Goal: Submit feedback/report problem

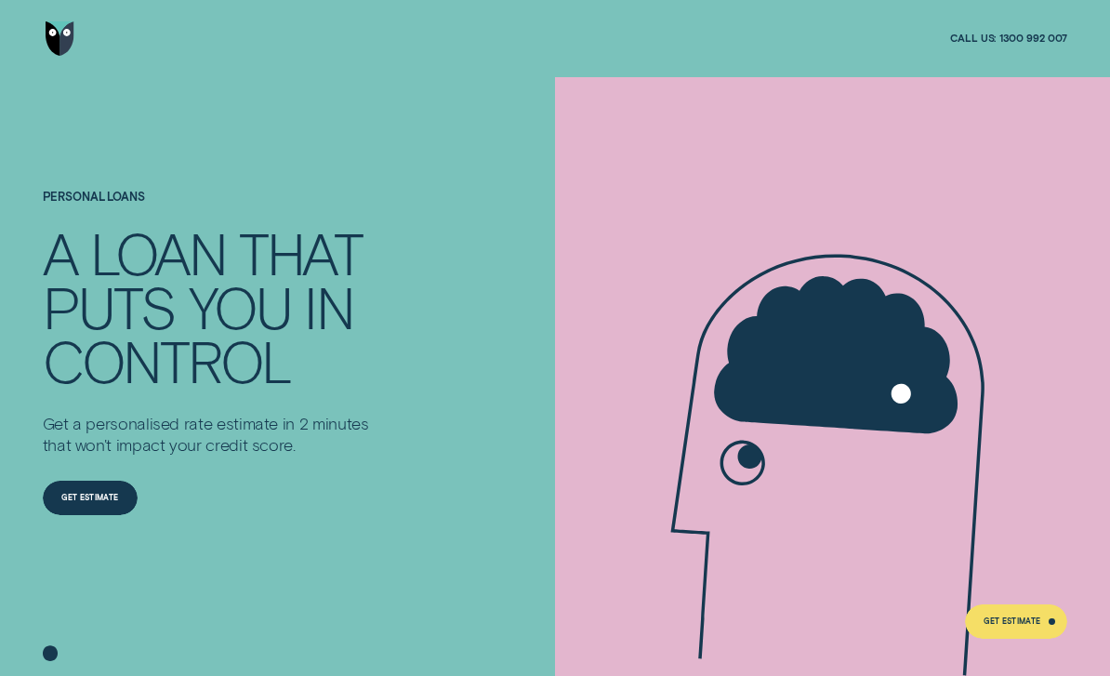
click at [46, 52] on img "Go to home page" at bounding box center [60, 38] width 29 height 34
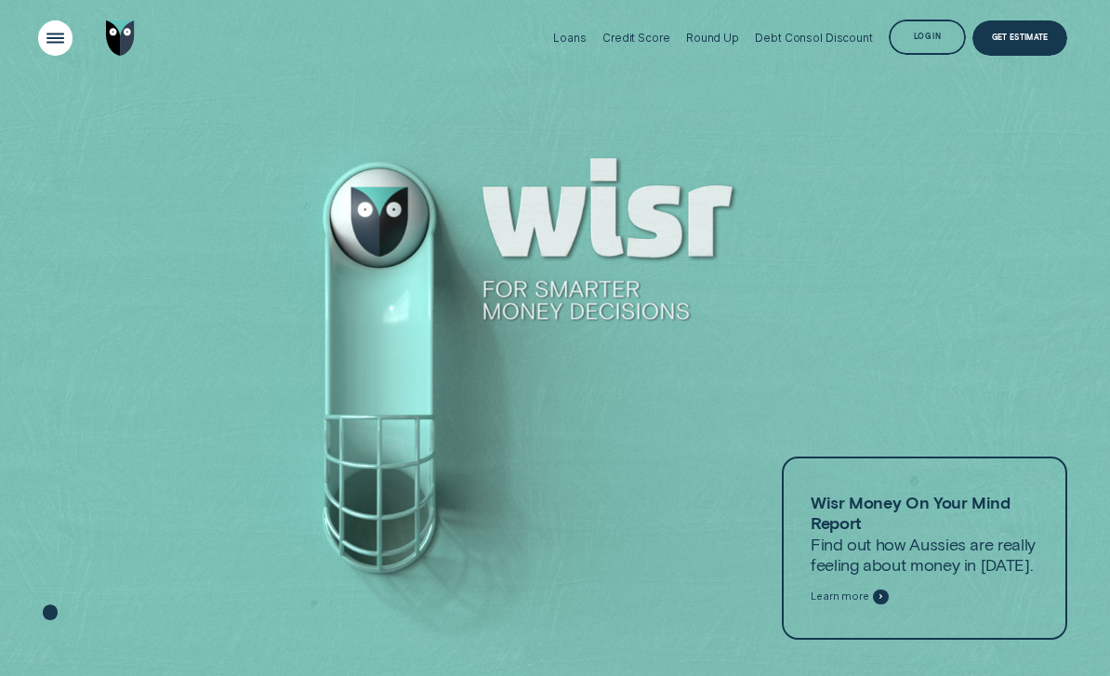
click at [59, 52] on div "Open Menu" at bounding box center [55, 38] width 49 height 49
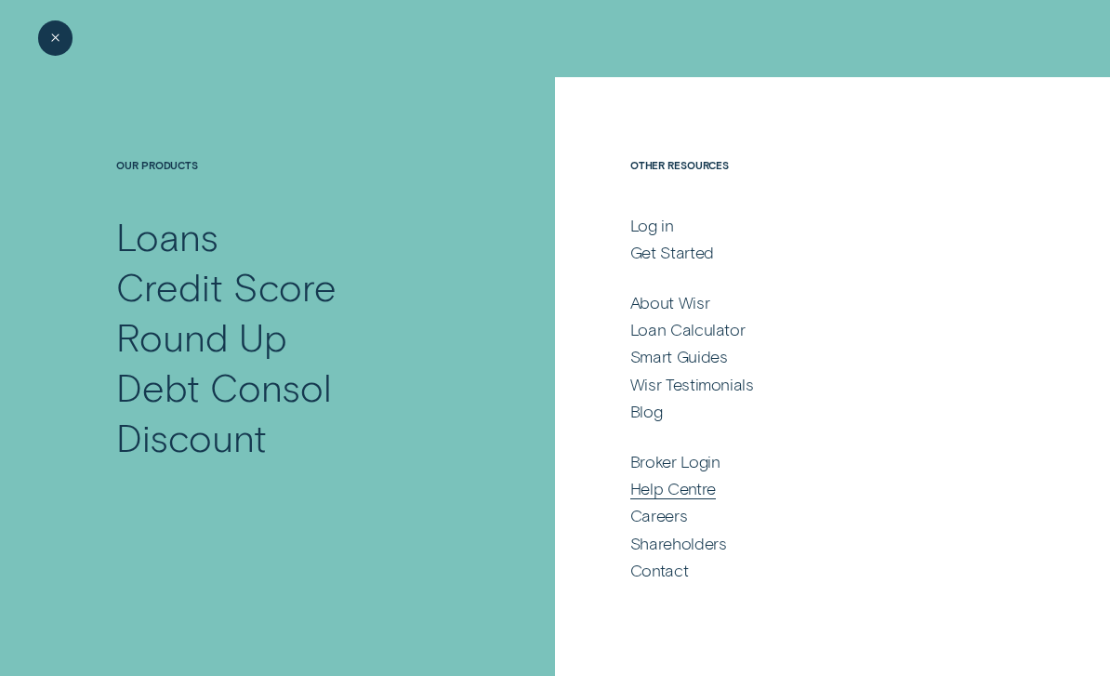
click at [714, 489] on div "Help Centre" at bounding box center [672, 488] width 85 height 20
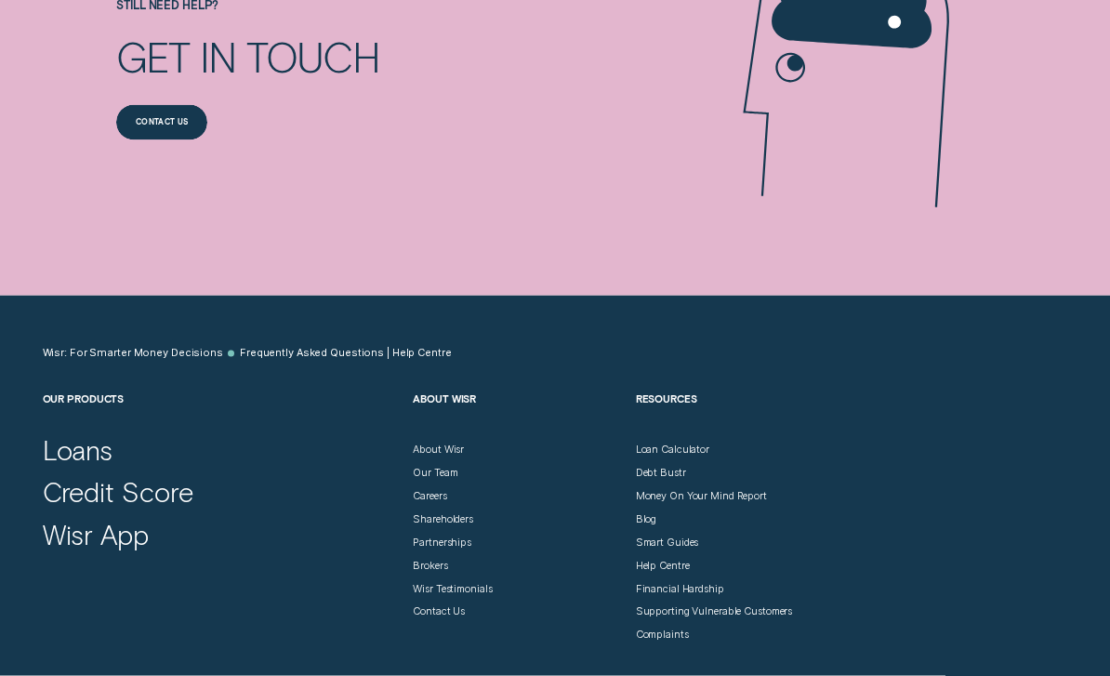
scroll to position [1506, 0]
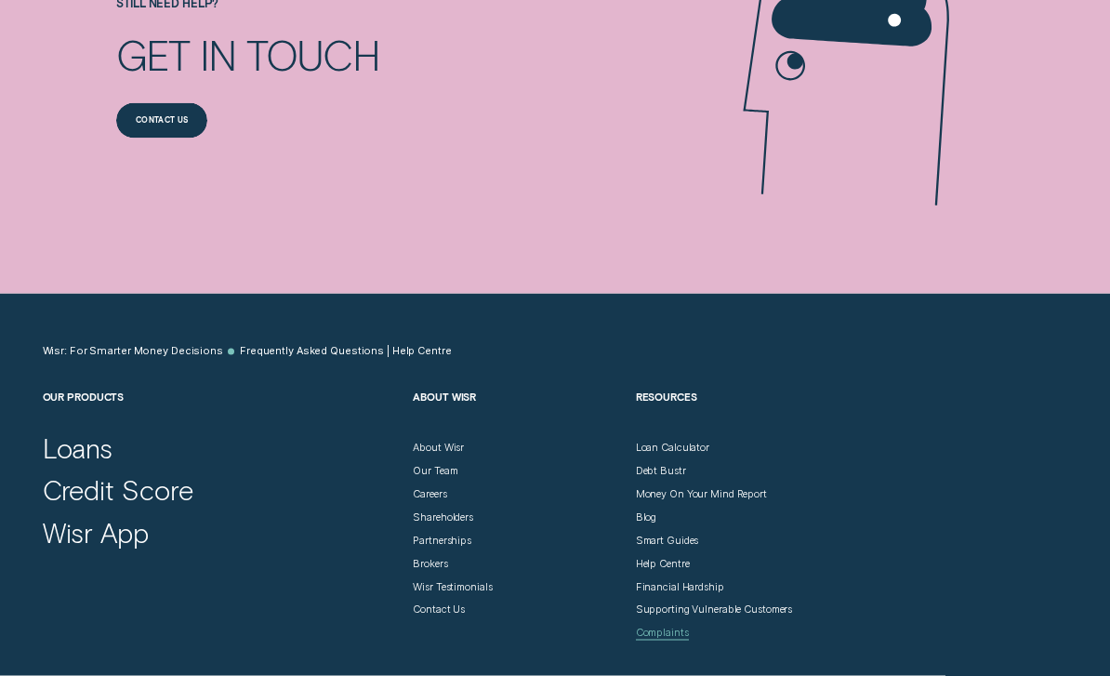
click at [671, 627] on div "Complaints" at bounding box center [662, 632] width 53 height 13
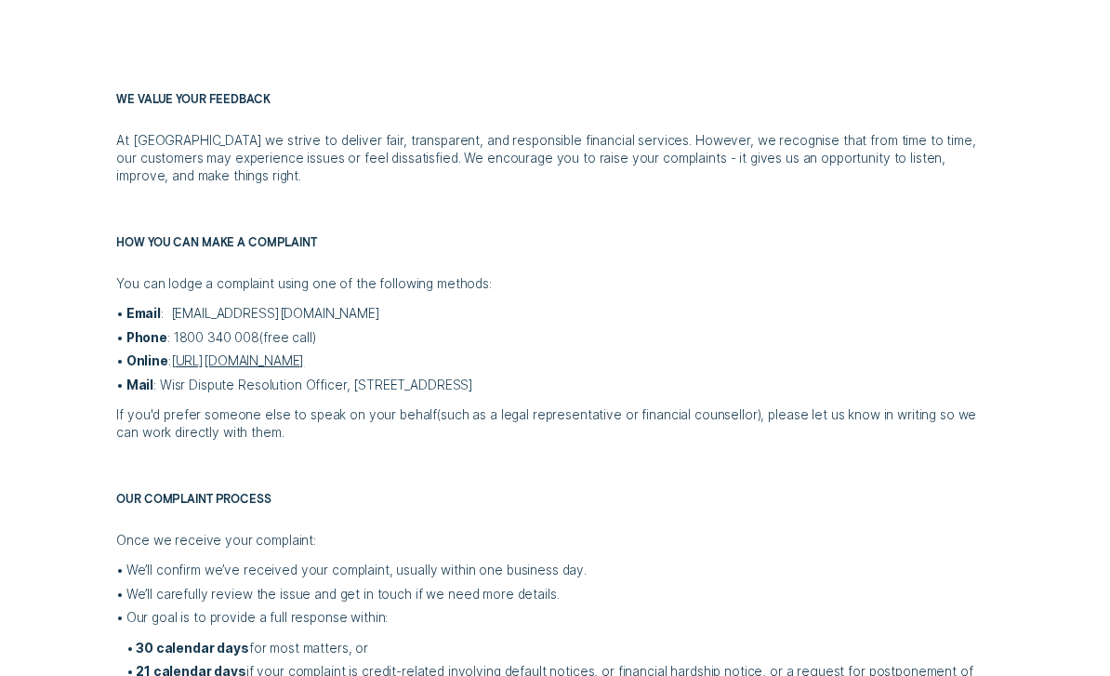
scroll to position [446, 0]
click at [296, 359] on link "https://wisr.com.au/contact-us" at bounding box center [238, 361] width 134 height 15
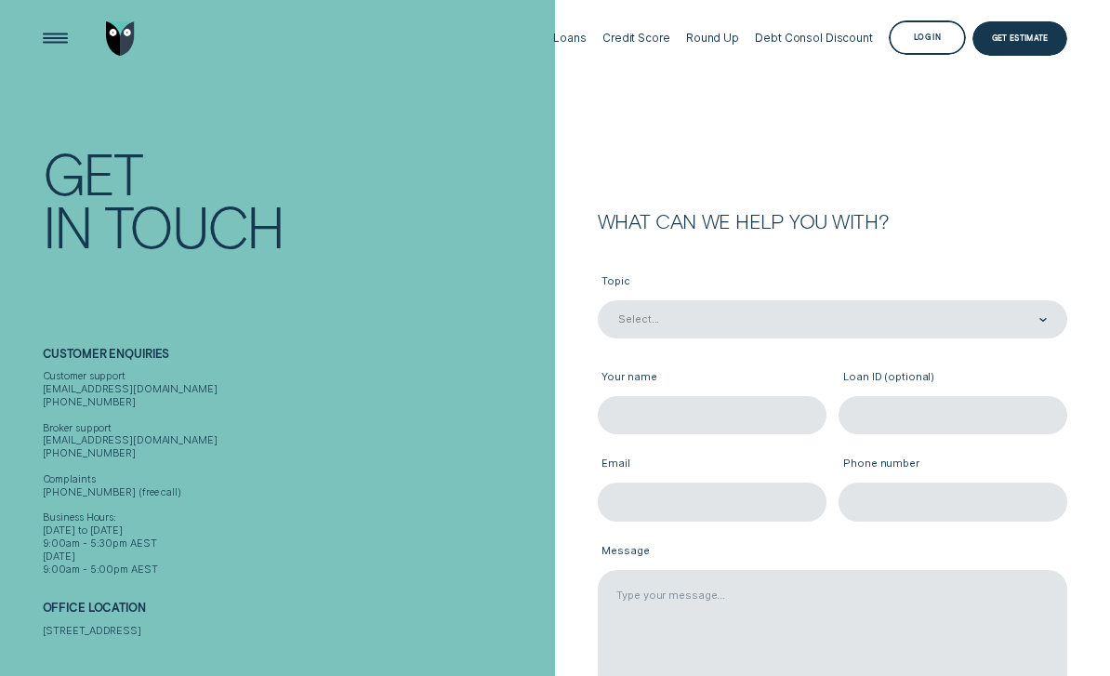
click at [932, 36] on div "Log in" at bounding box center [927, 39] width 27 height 7
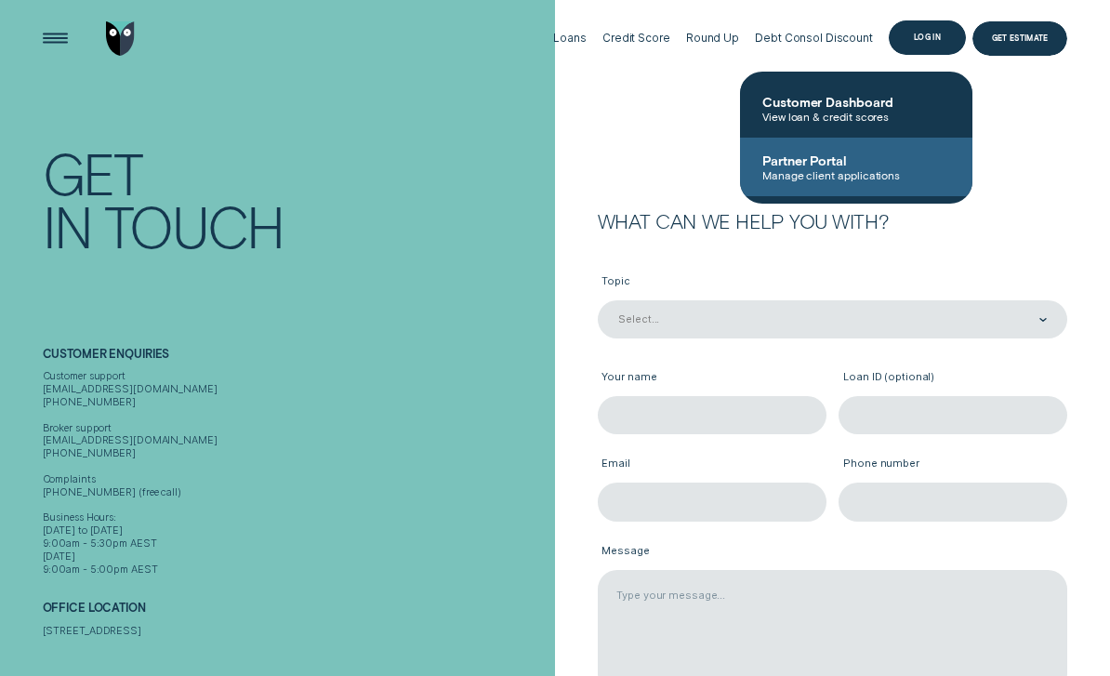
click at [803, 167] on span "Partner Portal" at bounding box center [856, 160] width 188 height 16
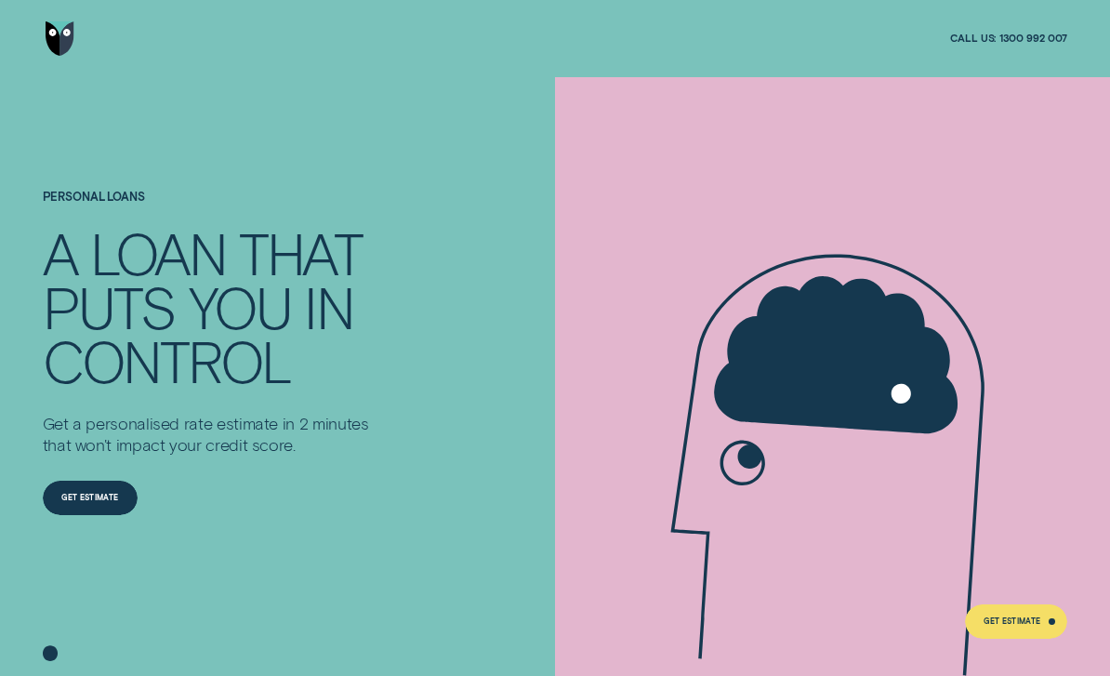
click at [57, 50] on img "Go to home page" at bounding box center [60, 38] width 29 height 34
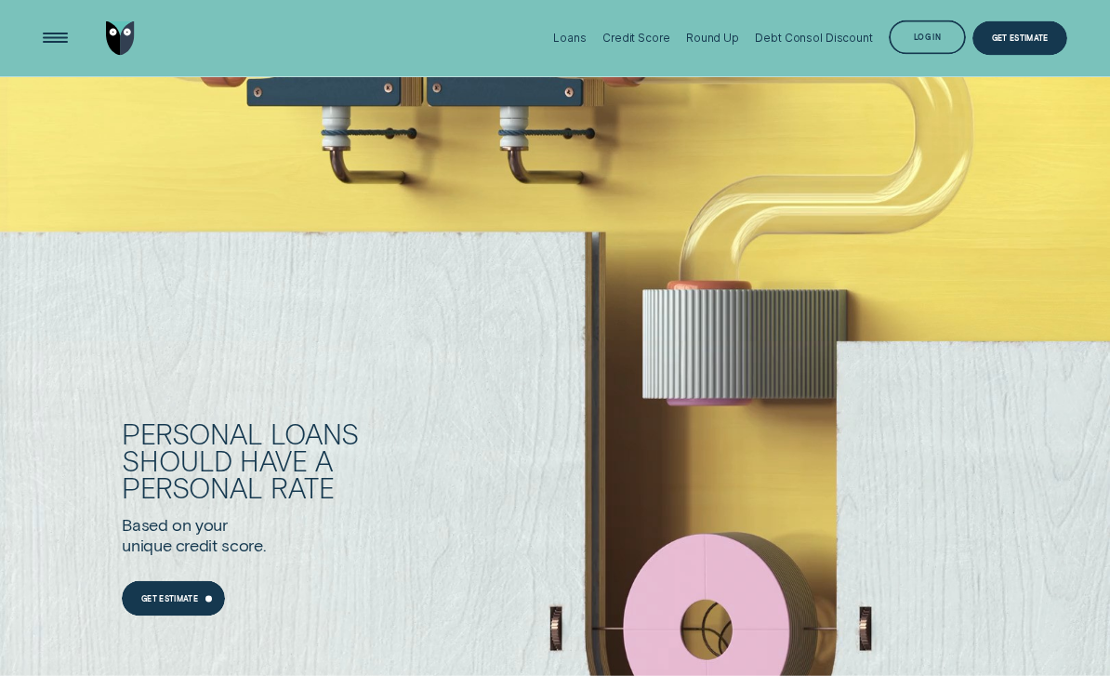
scroll to position [1052, 0]
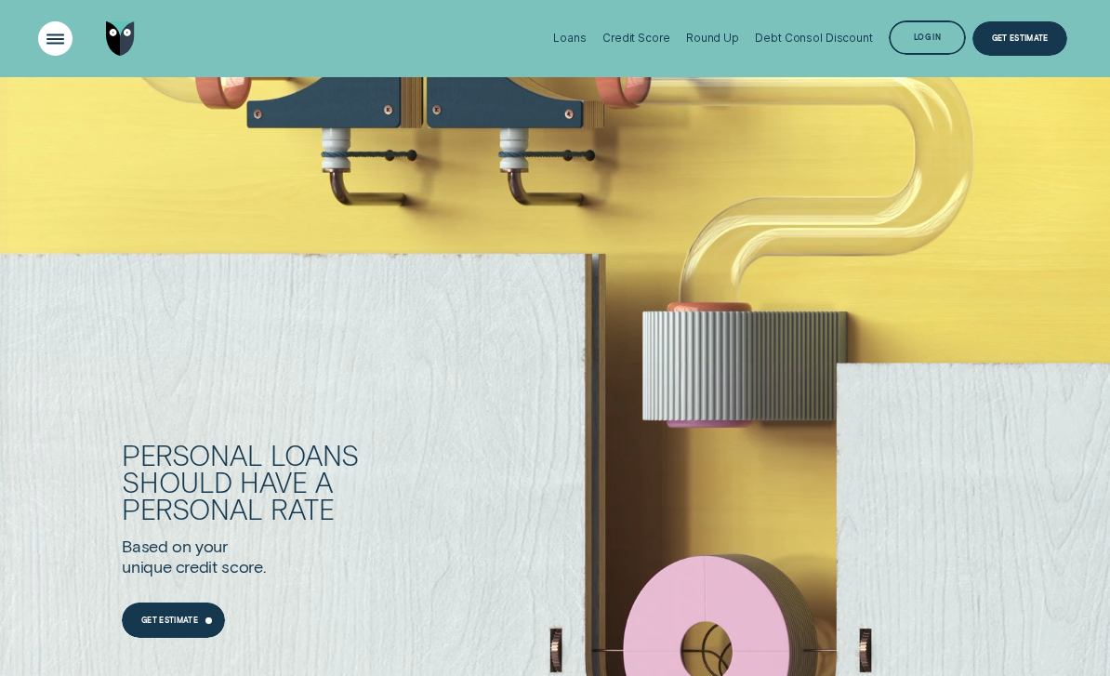
click at [60, 36] on div "Open Menu" at bounding box center [55, 38] width 49 height 49
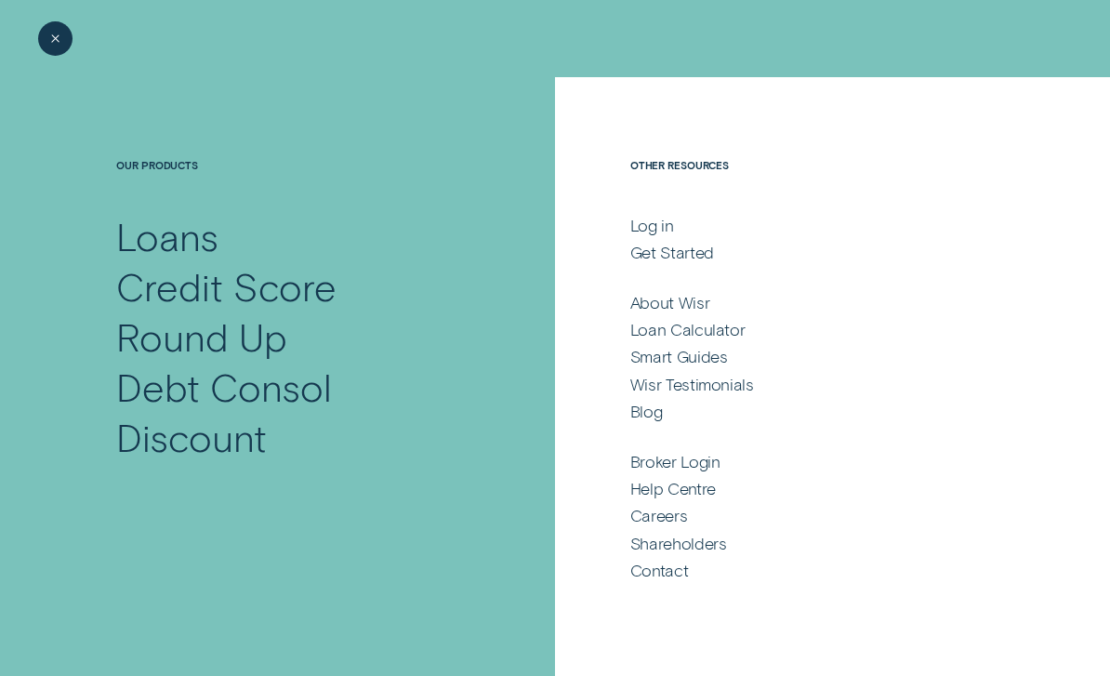
click at [669, 261] on div "Get Started" at bounding box center [672, 252] width 84 height 20
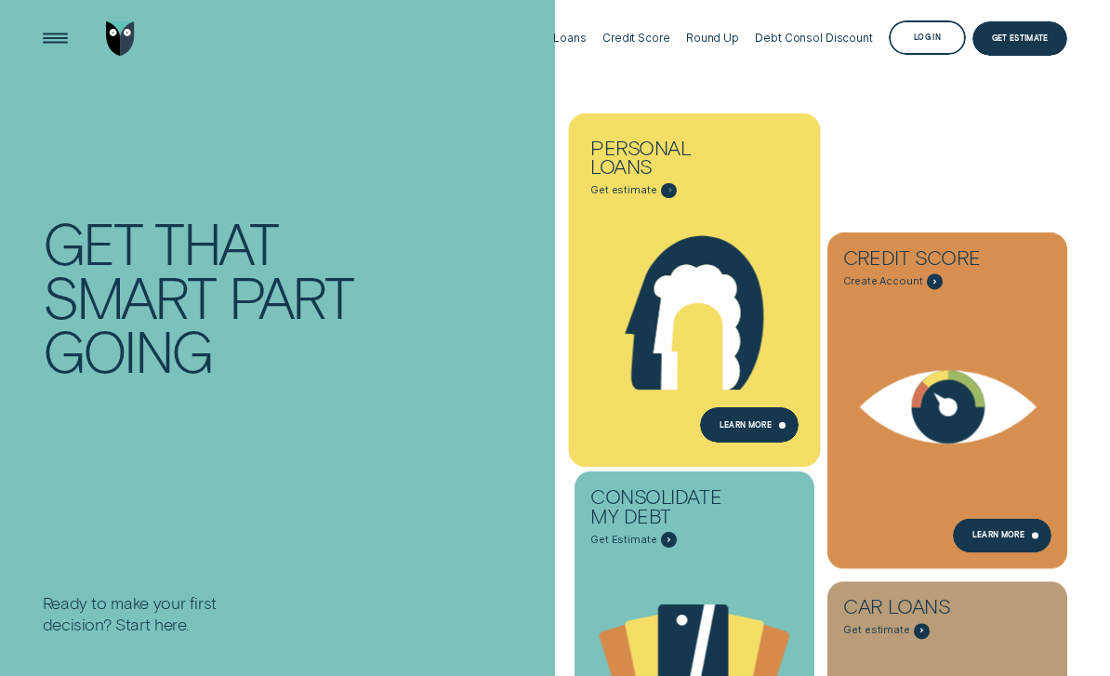
click at [624, 233] on icon "Personal loans - Learn more" at bounding box center [694, 309] width 252 height 192
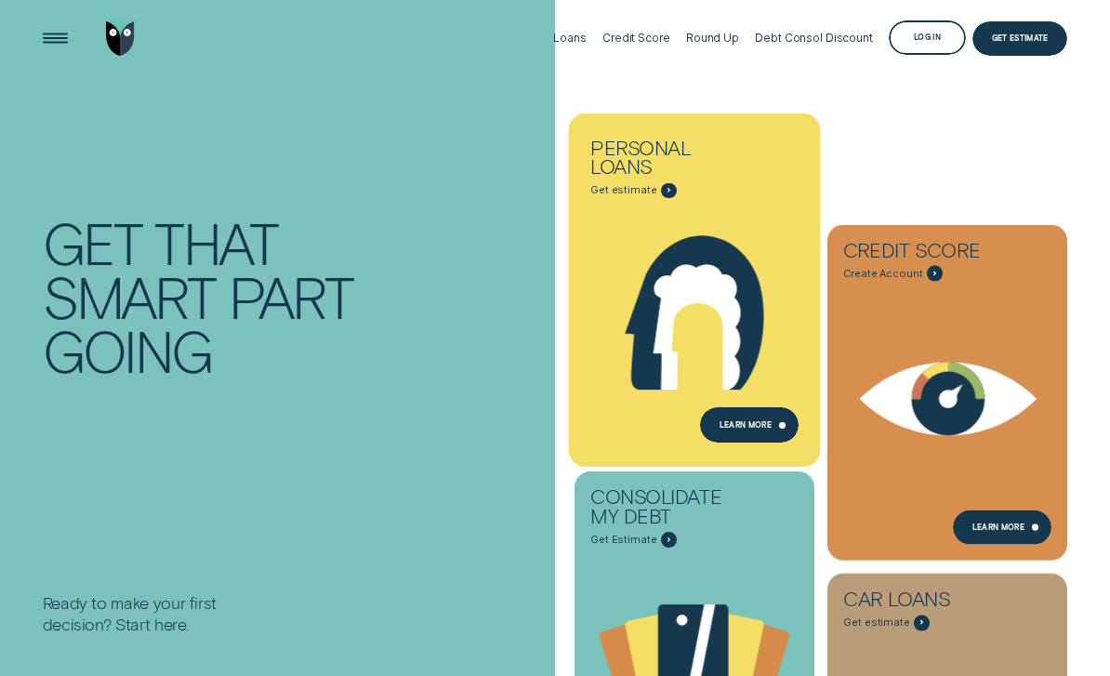
click at [575, 49] on div "Loans" at bounding box center [569, 38] width 33 height 77
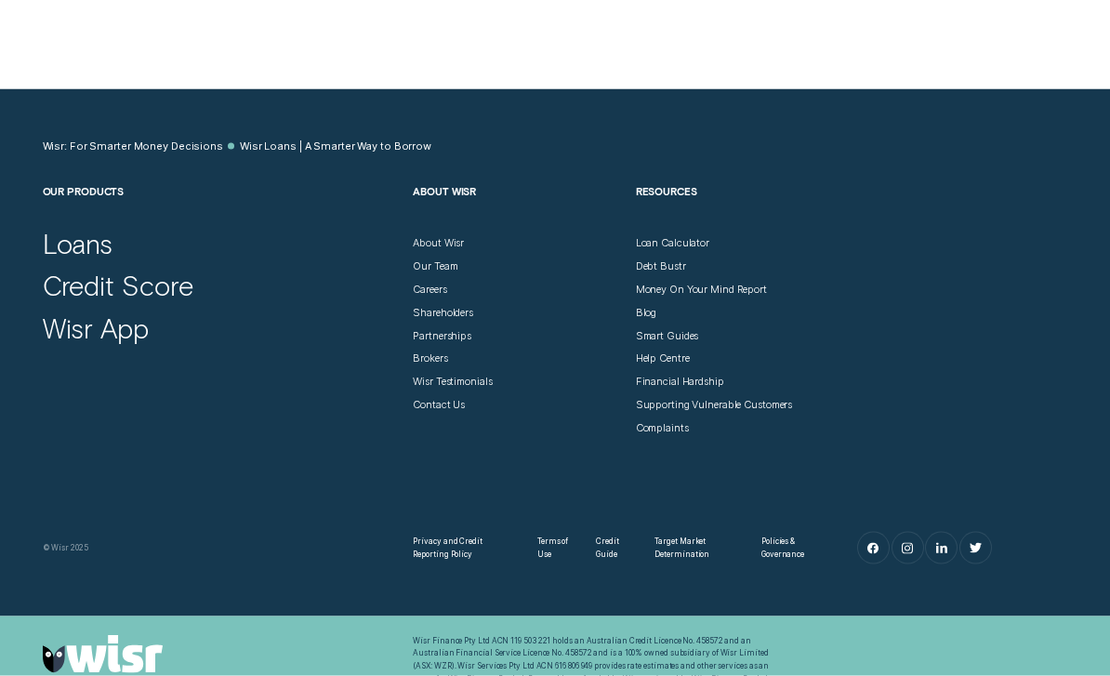
scroll to position [6011, 0]
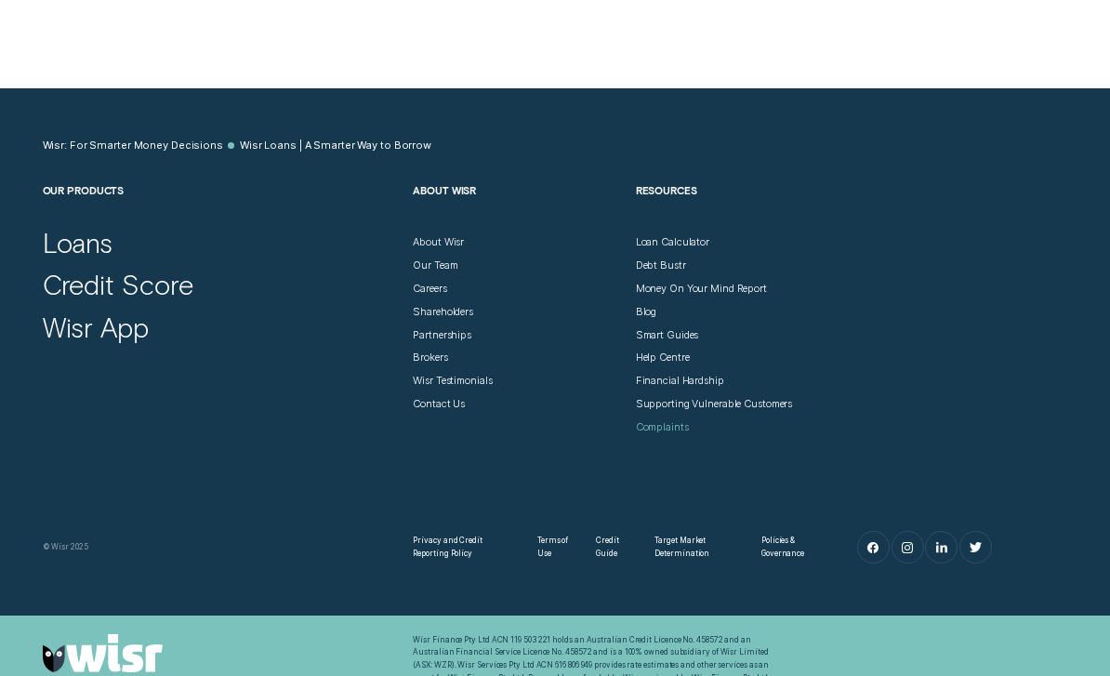
click at [647, 421] on div "Complaints" at bounding box center [662, 427] width 53 height 13
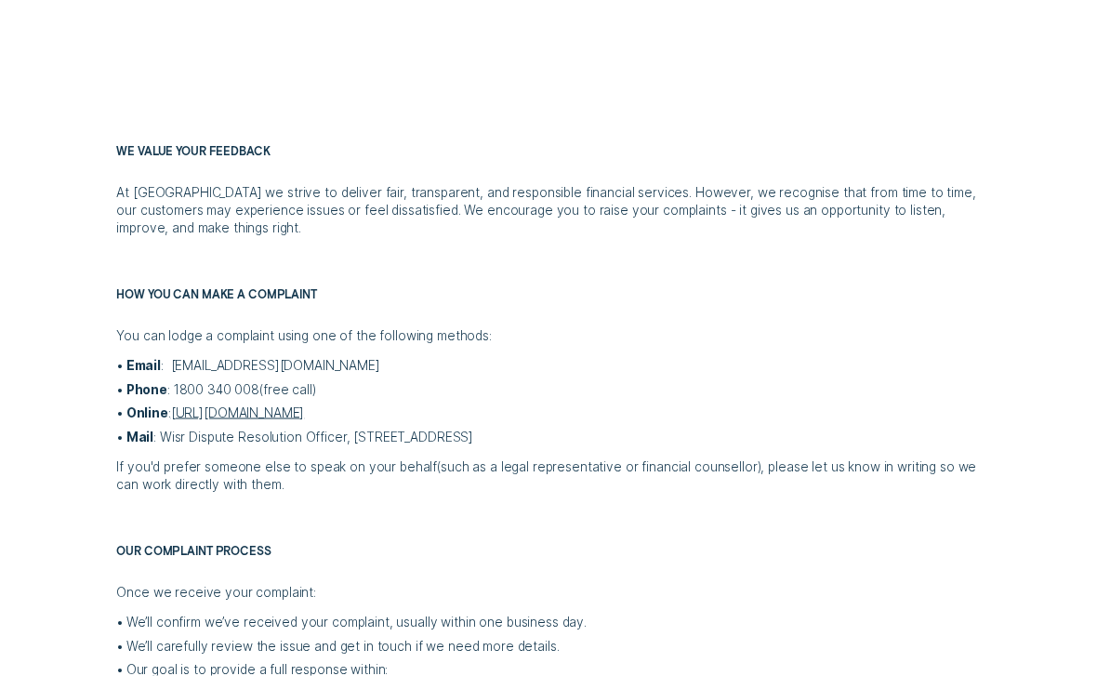
scroll to position [398, 0]
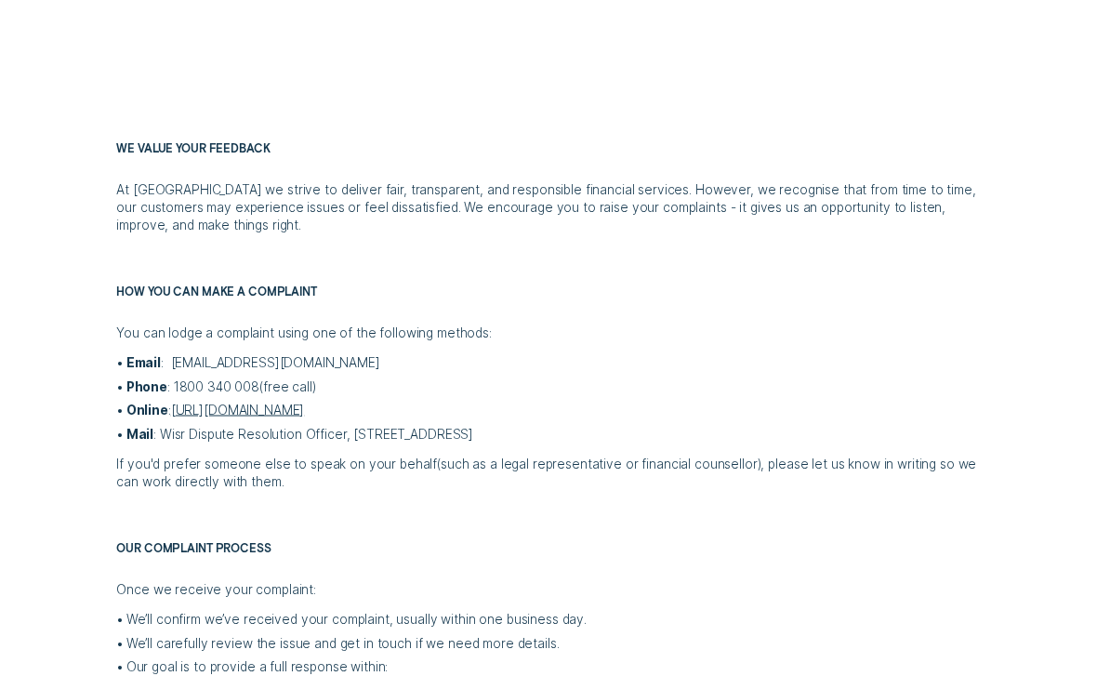
click at [242, 409] on link "[URL][DOMAIN_NAME]" at bounding box center [238, 409] width 134 height 15
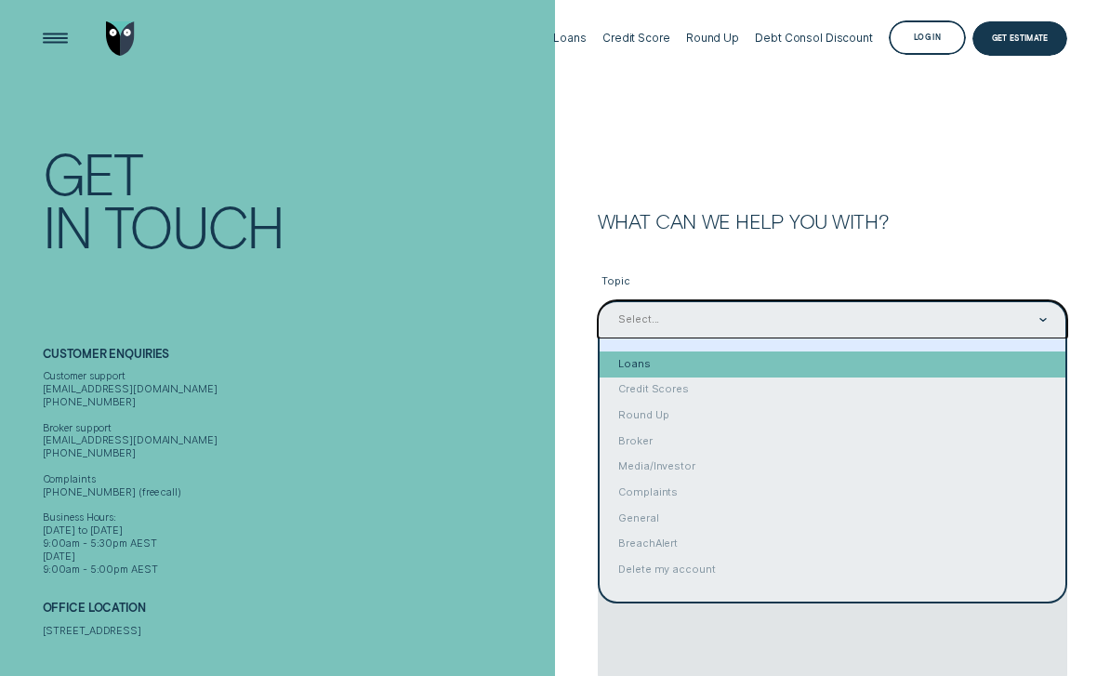
click at [638, 361] on div "Loans" at bounding box center [832, 364] width 467 height 26
type input "Loans"
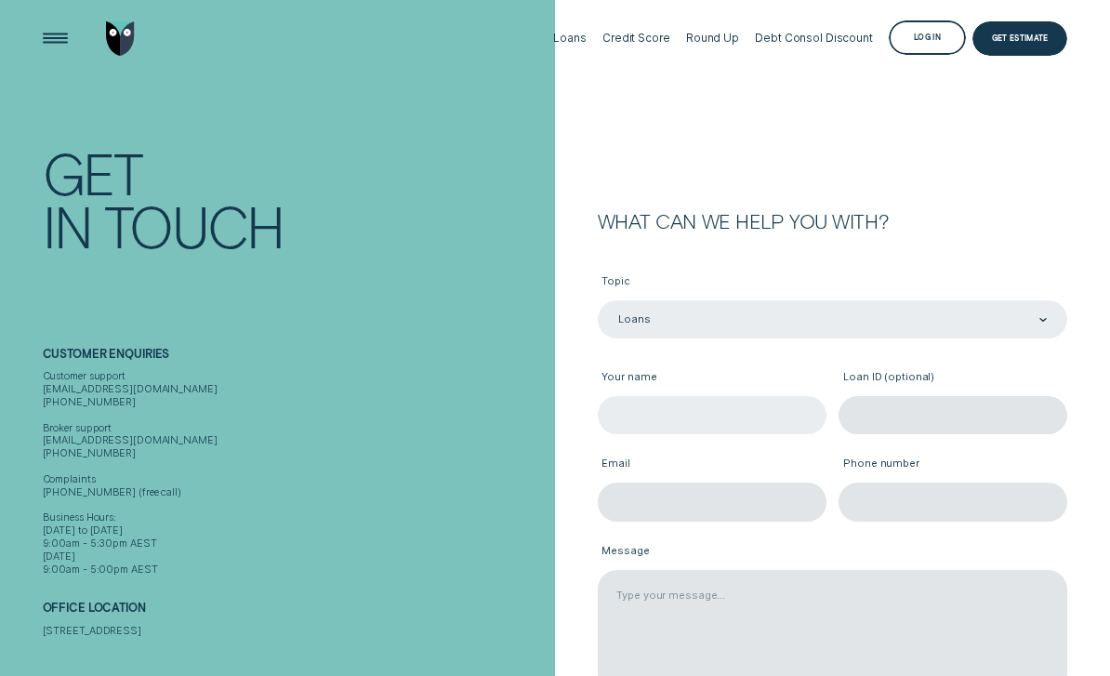
click at [741, 408] on input "Your name" at bounding box center [712, 415] width 229 height 38
type input "Denis Broadhead"
click at [692, 511] on input "Email" at bounding box center [712, 501] width 229 height 38
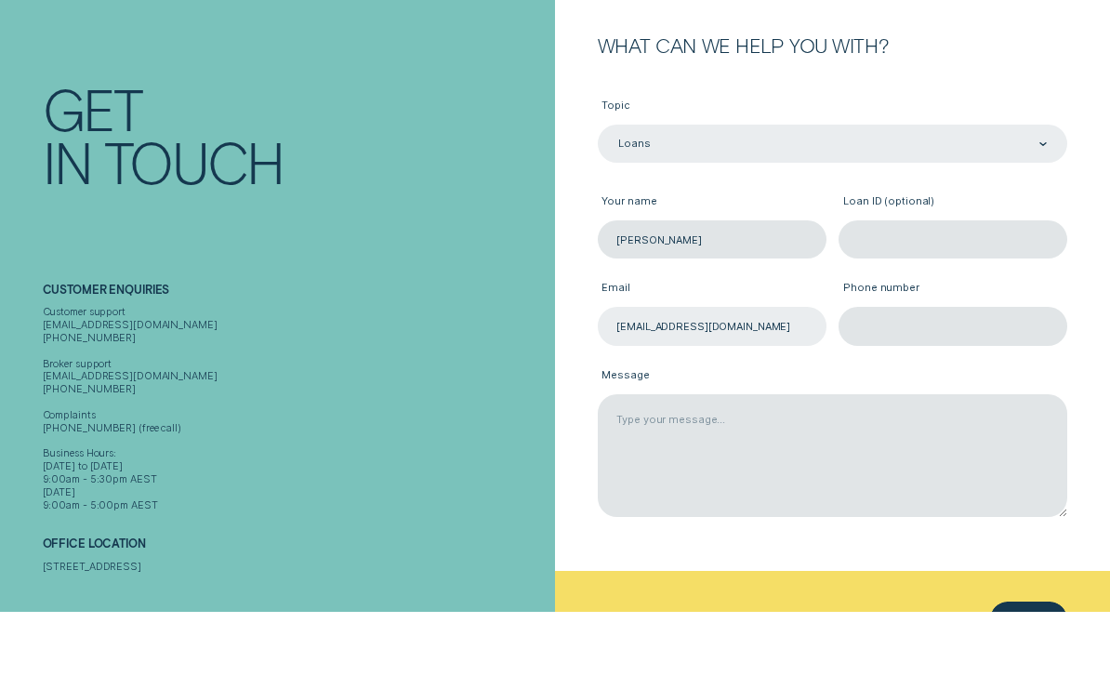
scroll to position [125, 0]
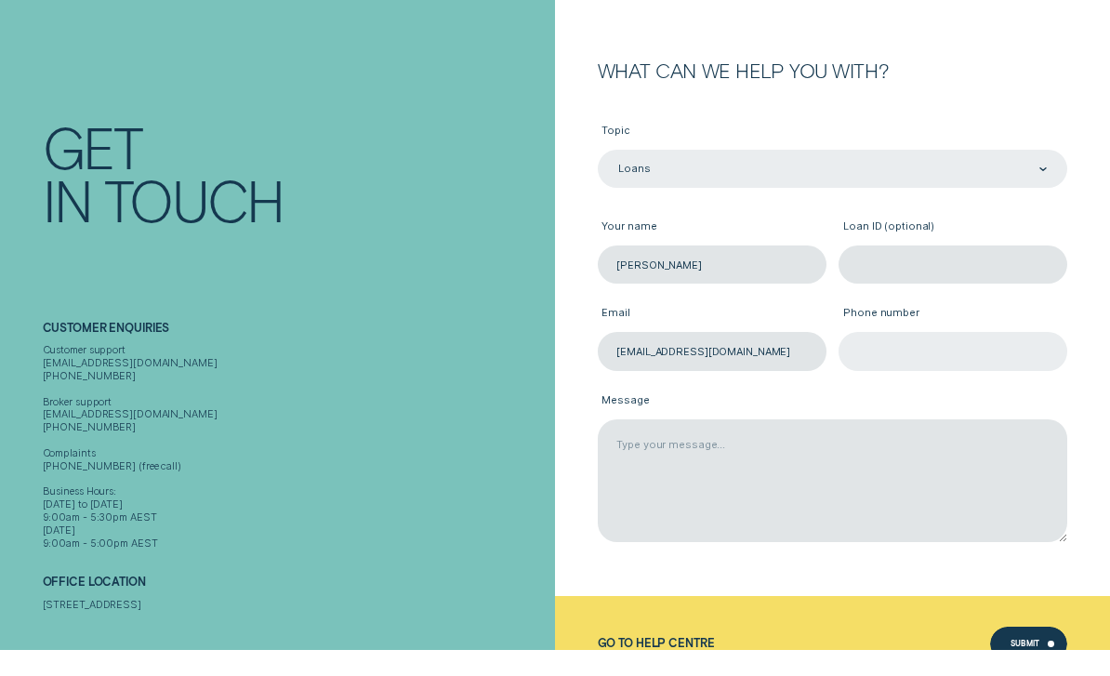
type input "denboy1946@yahoo.com.au"
click at [940, 358] on input "Phone number" at bounding box center [952, 377] width 229 height 38
type input "0"
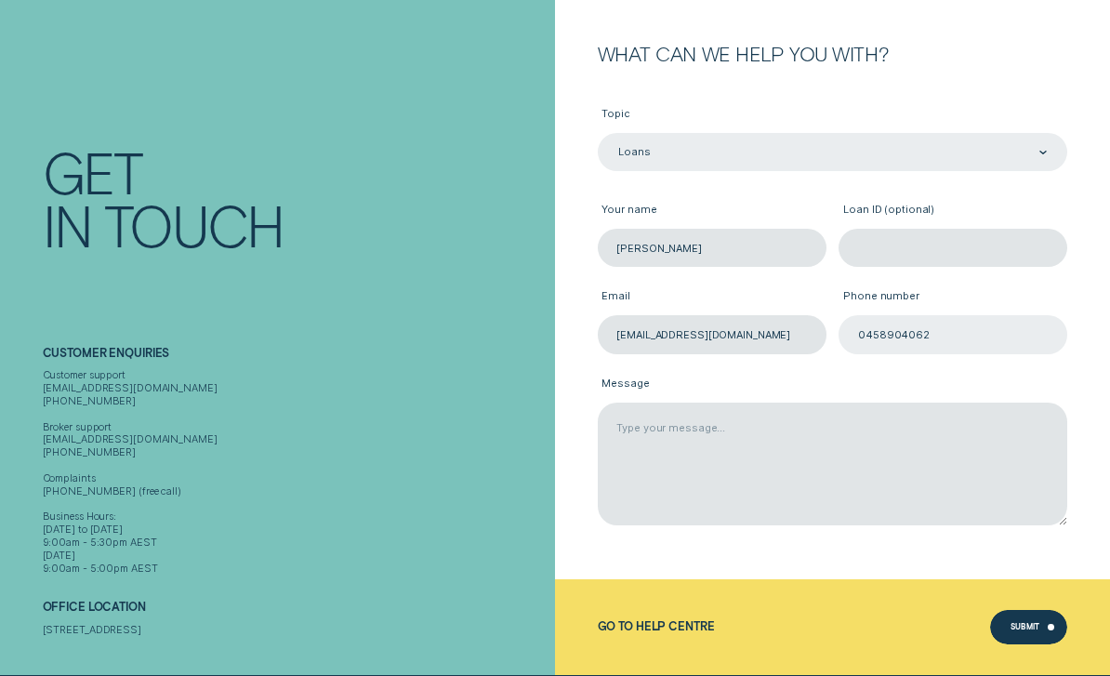
scroll to position [166, 0]
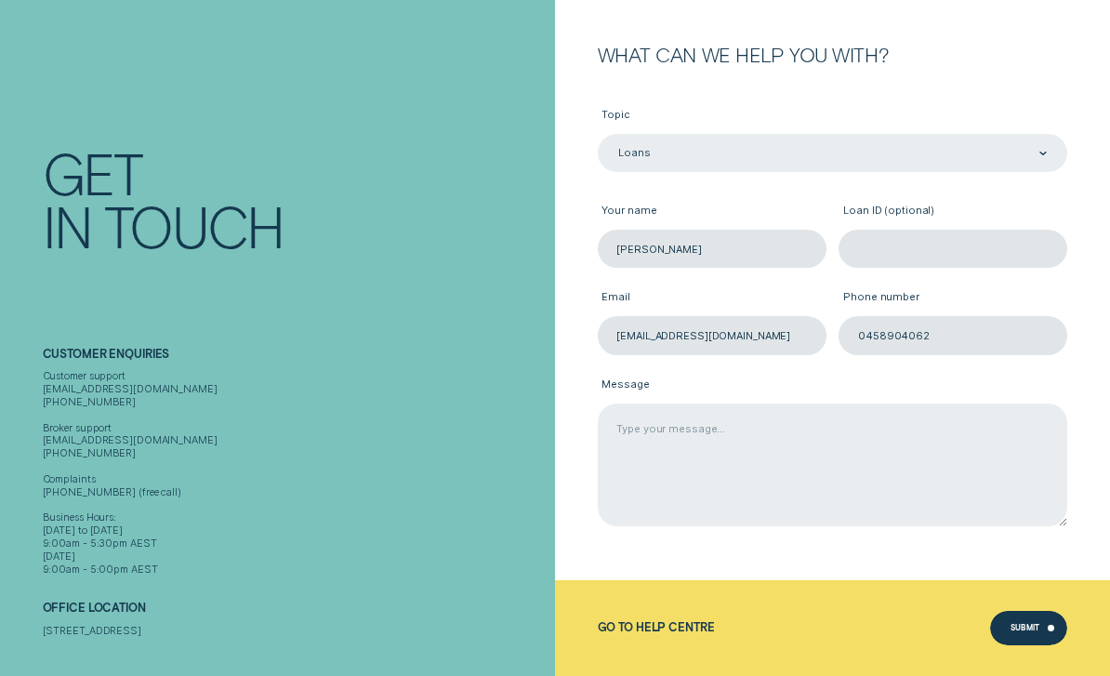
type input "0458904062"
click at [860, 441] on textarea "Message" at bounding box center [833, 465] width 470 height 124
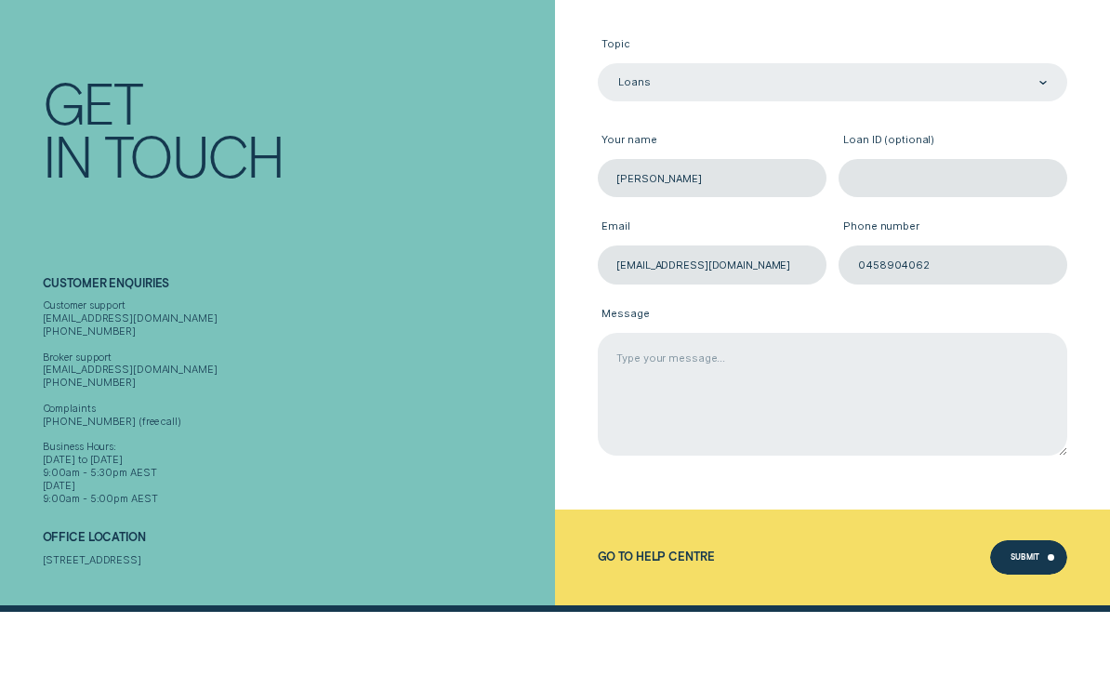
scroll to position [112, 0]
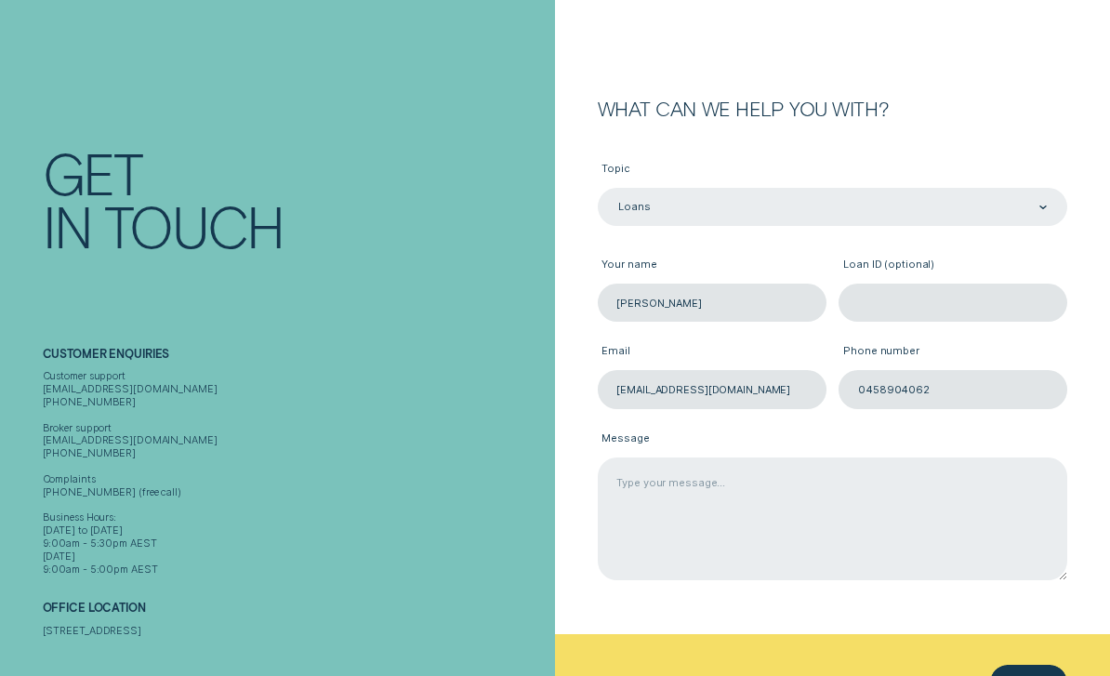
click at [744, 490] on textarea "Message" at bounding box center [833, 519] width 470 height 124
paste textarea "Subject: Urgent Complaint Regarding Personal Loan Repayments and Hardship Assis…"
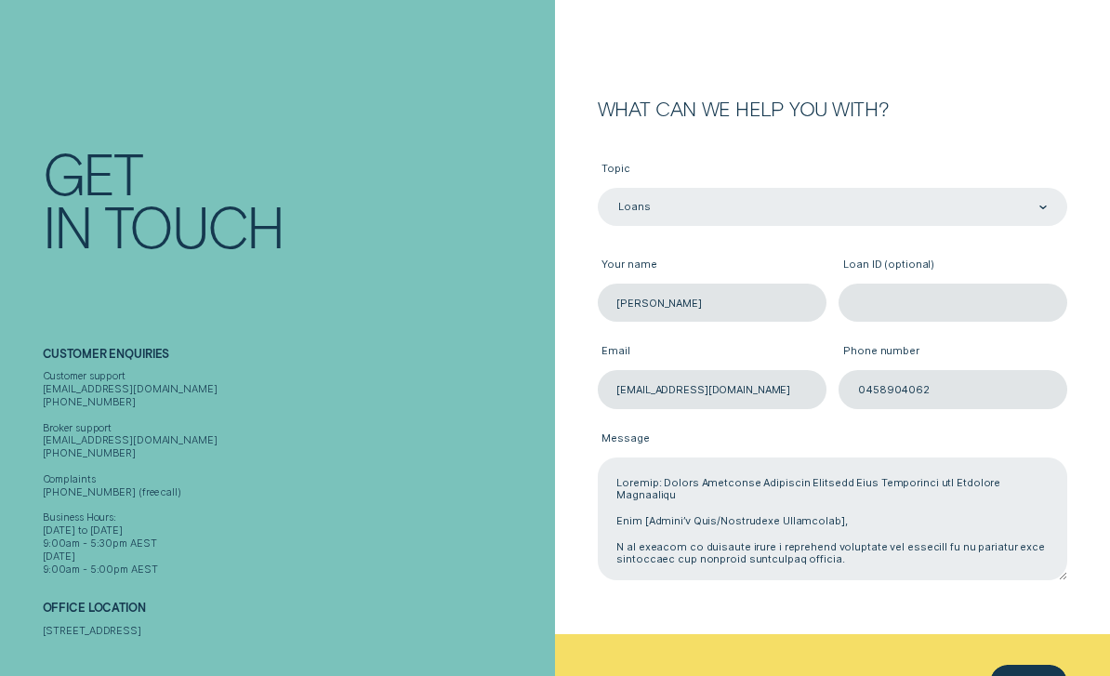
scroll to position [0, 0]
click at [872, 506] on textarea "Message" at bounding box center [833, 519] width 470 height 124
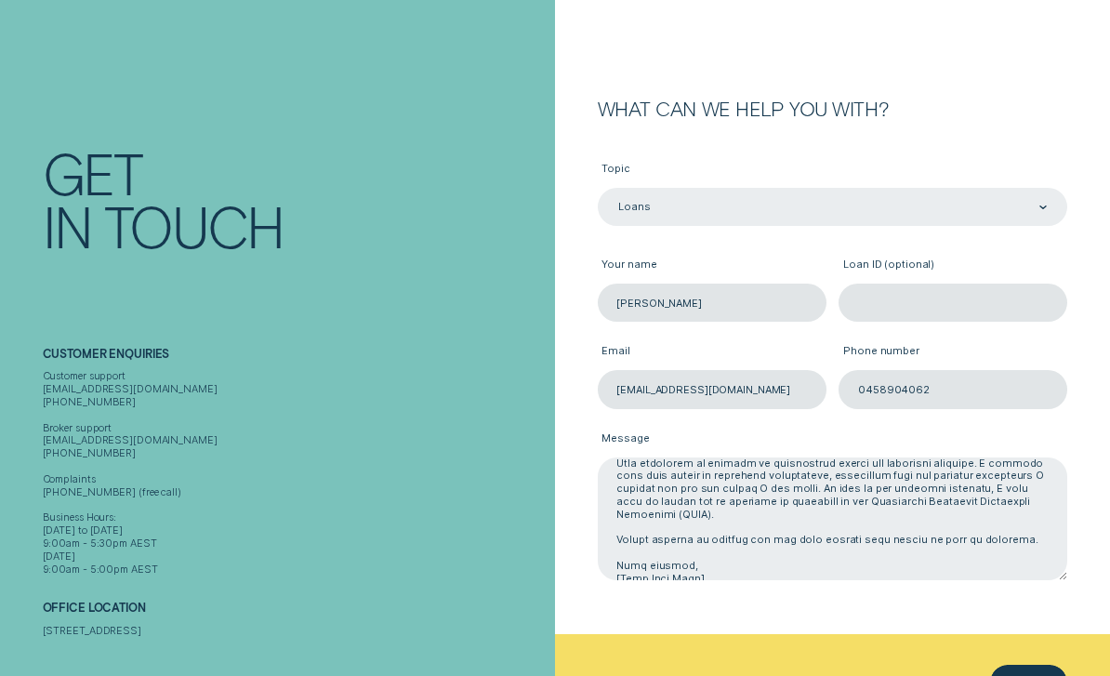
scroll to position [289, 0]
click at [720, 518] on textarea "Message" at bounding box center [833, 519] width 470 height 124
click at [772, 539] on textarea "Message" at bounding box center [833, 519] width 470 height 124
click at [695, 526] on textarea "Message" at bounding box center [833, 519] width 470 height 124
click at [743, 530] on textarea "Message" at bounding box center [833, 519] width 470 height 124
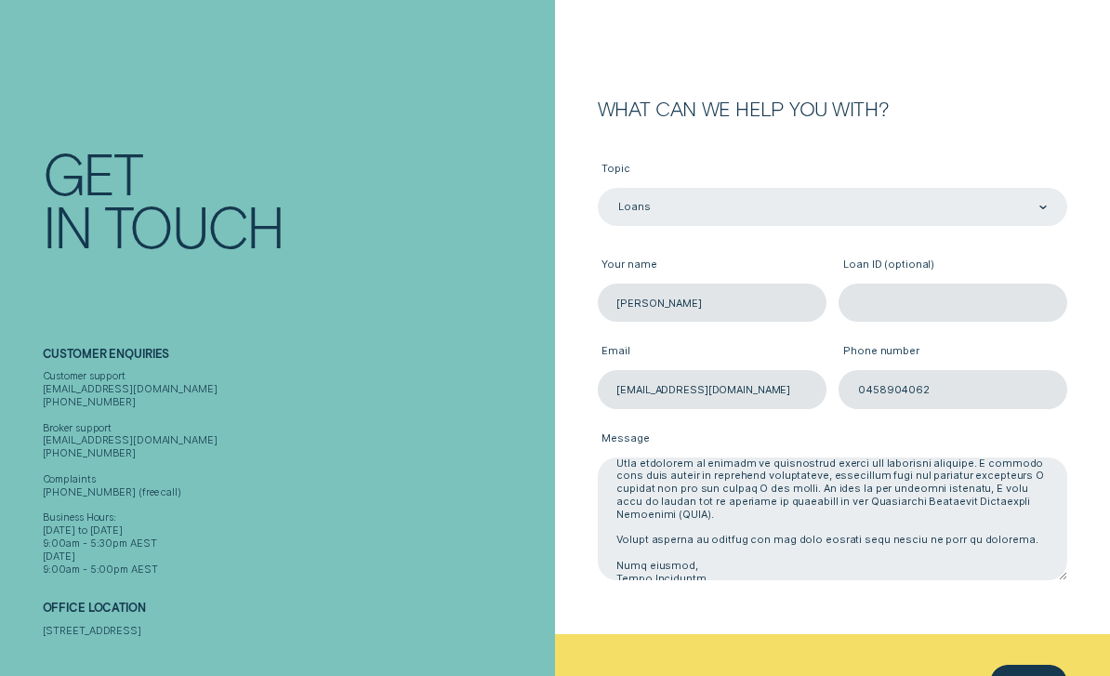
click at [763, 546] on textarea "Message" at bounding box center [833, 519] width 470 height 124
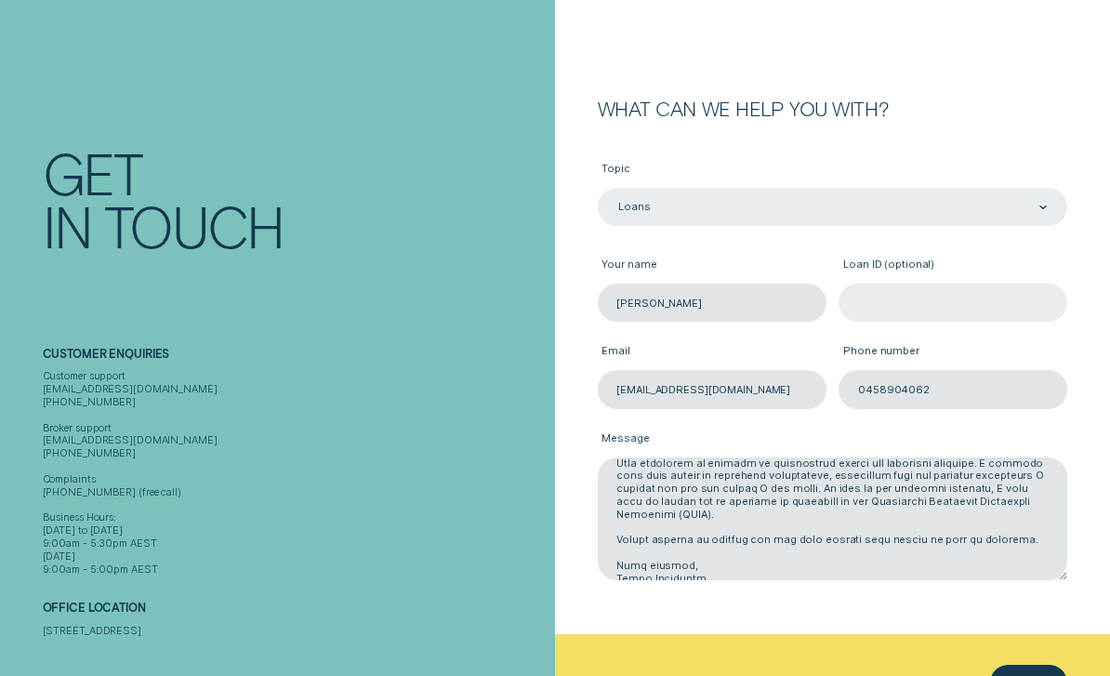
type textarea "Subject: Urgent Complaint Regarding Personal Loan Repayments and Hardship Assis…"
click at [914, 307] on input "Loan ID (optional)" at bounding box center [952, 302] width 229 height 38
type input "738781"
click at [1006, 611] on div "Topic Loans Loans Your name Denis Broadhead Loan ID (optional) 738781 Email den…" at bounding box center [833, 376] width 470 height 515
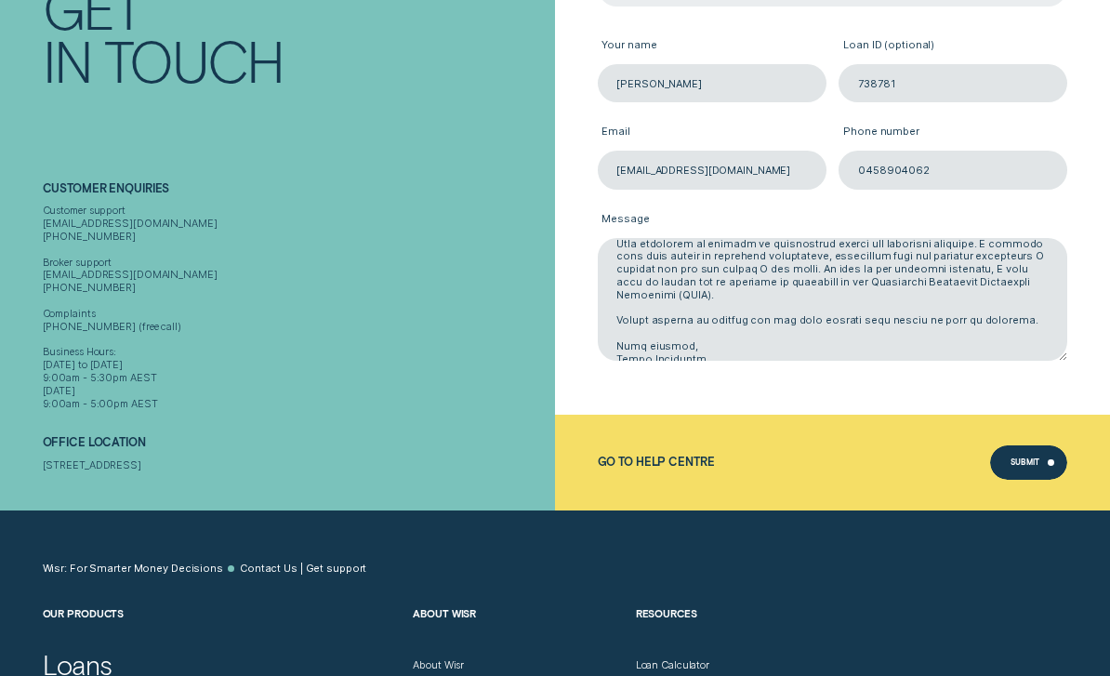
scroll to position [331, 0]
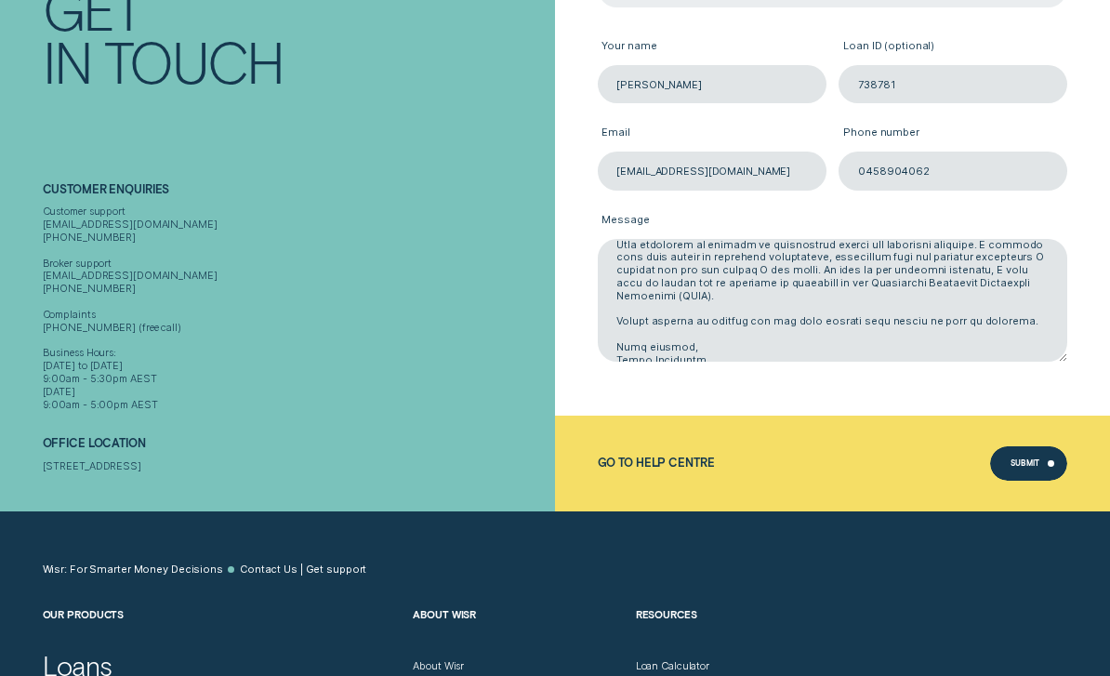
click at [1028, 465] on div "Submit" at bounding box center [1025, 465] width 30 height 7
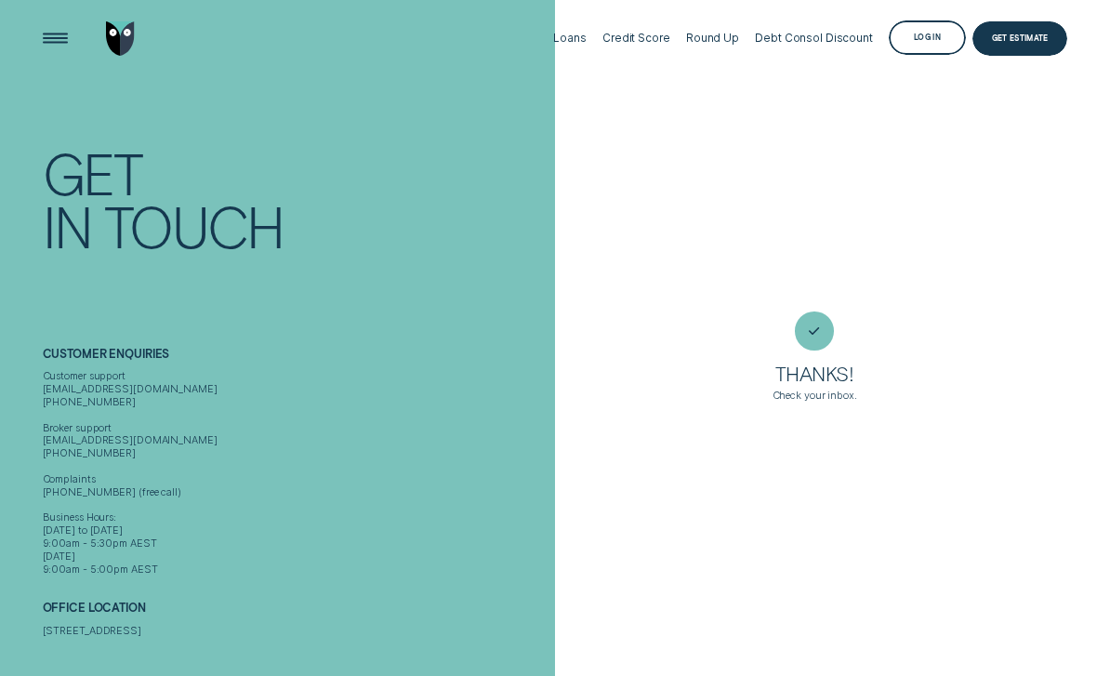
scroll to position [0, 0]
click at [916, 531] on div "Thanks! Check your inbox." at bounding box center [832, 338] width 555 height 676
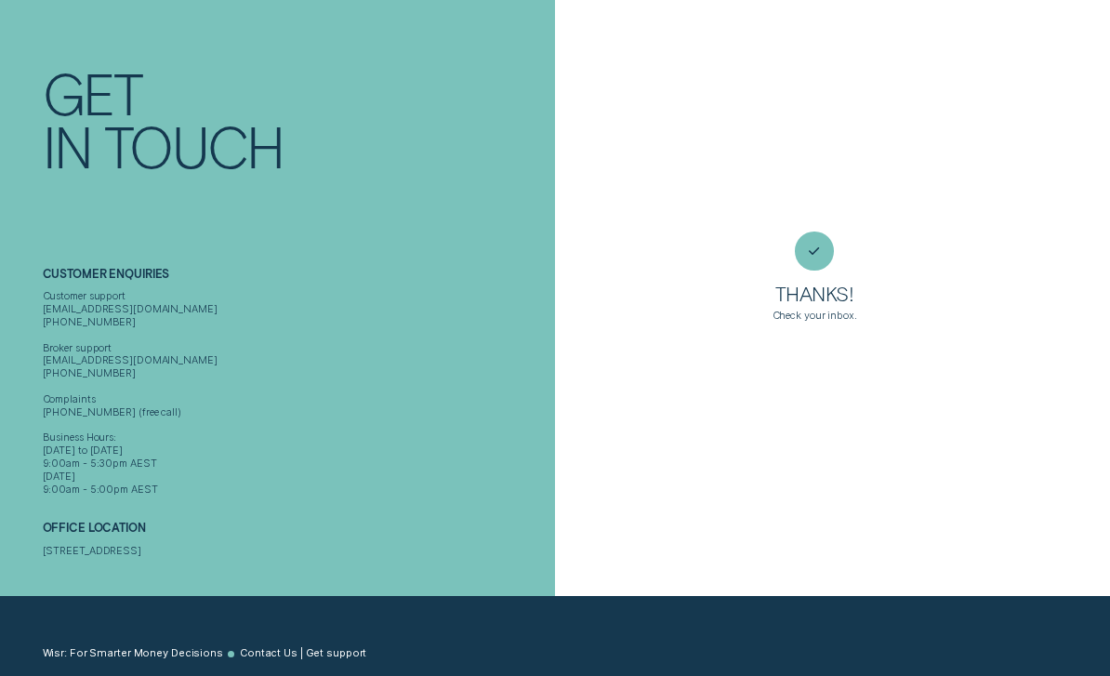
scroll to position [74, 0]
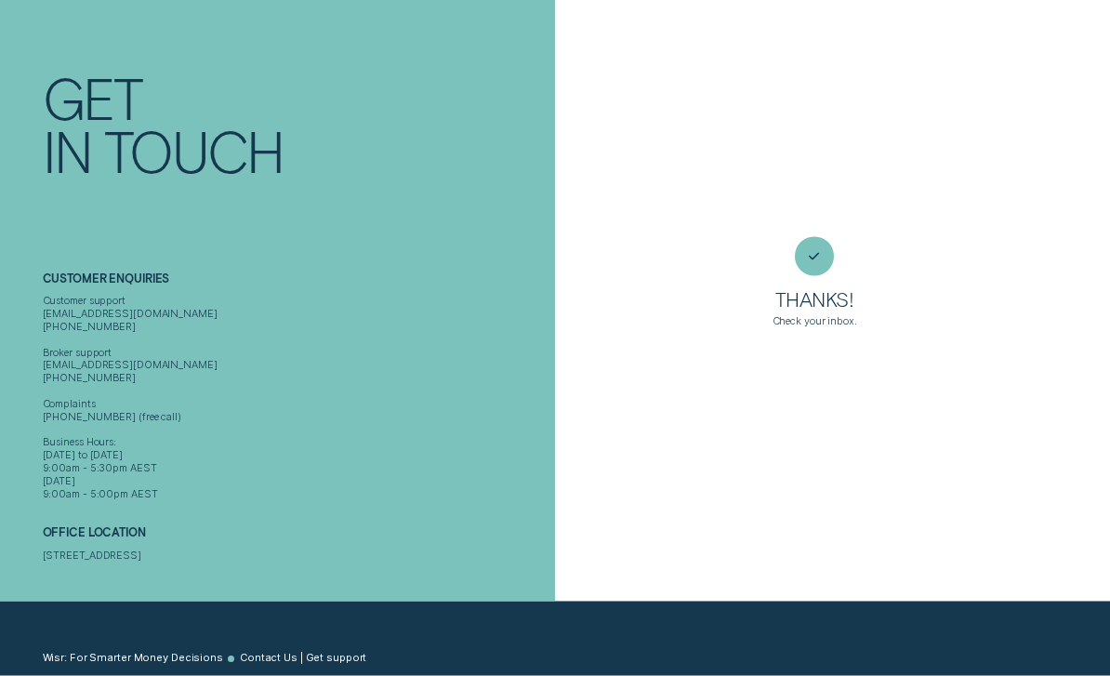
click at [838, 315] on h3 "Thanks!" at bounding box center [814, 302] width 79 height 25
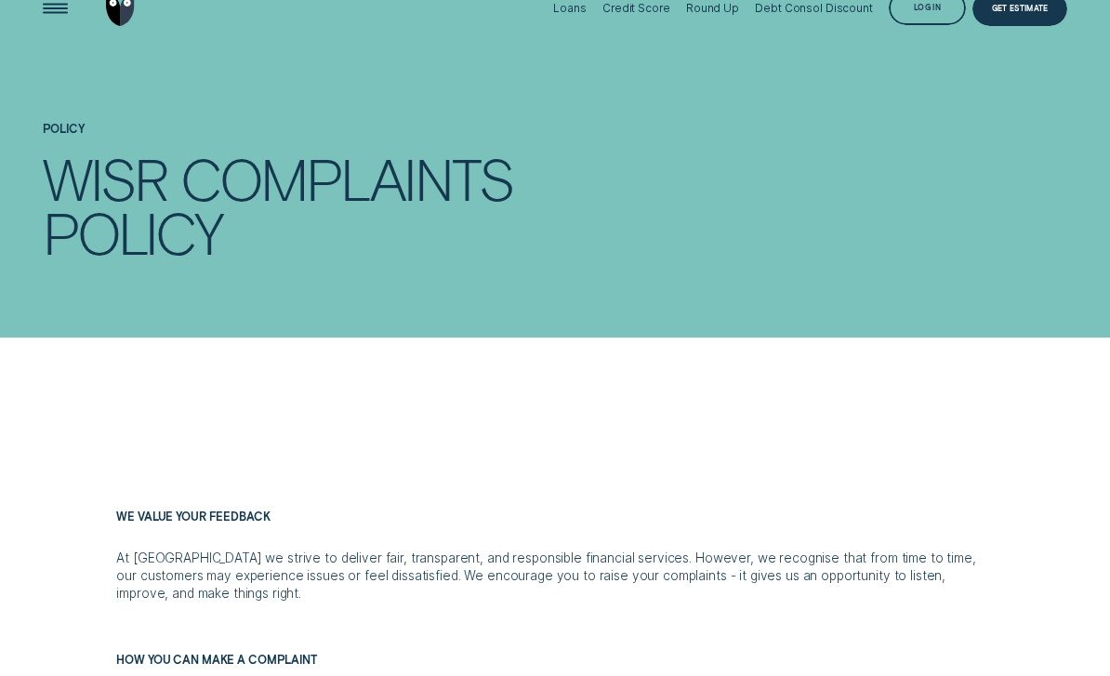
scroll to position [28, 0]
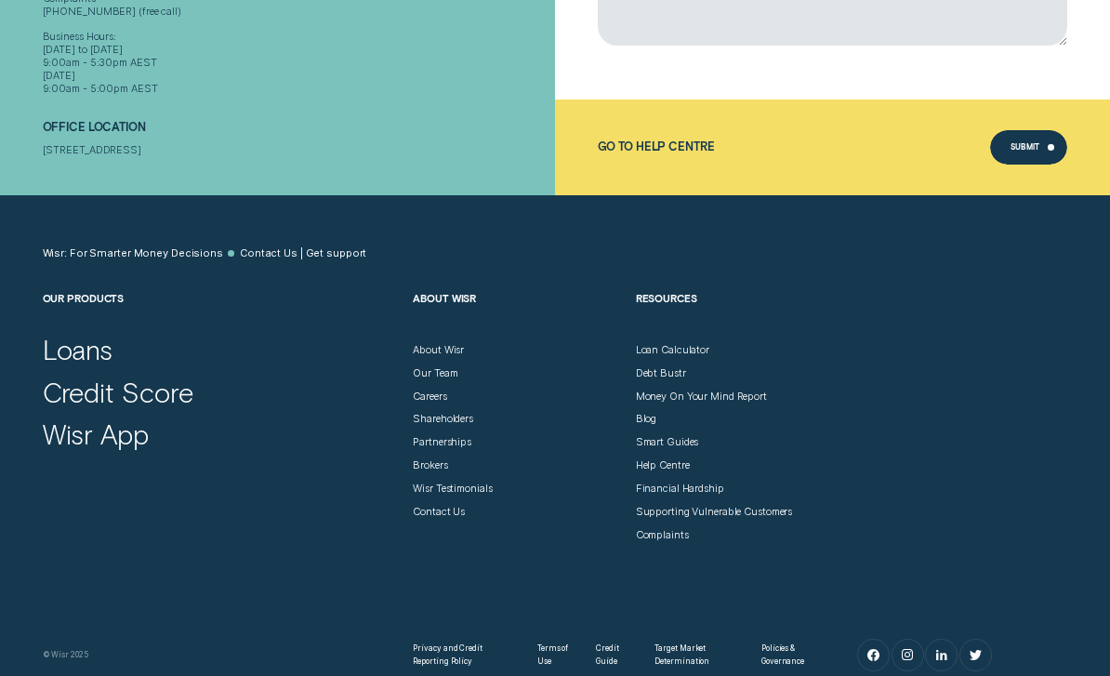
scroll to position [771, 0]
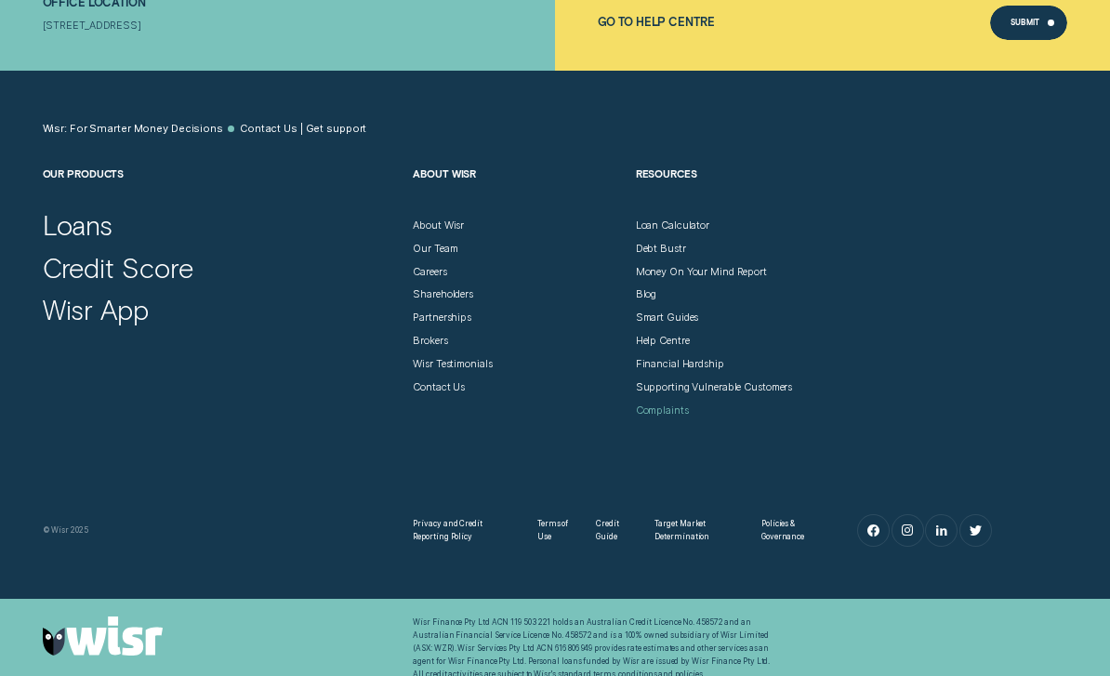
click at [674, 404] on div "Complaints" at bounding box center [662, 410] width 53 height 13
